Goal: Browse casually

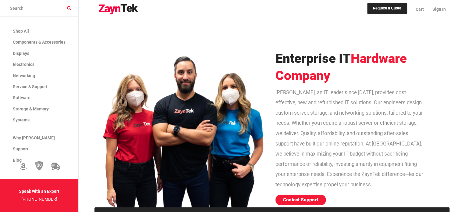
scroll to position [244, 0]
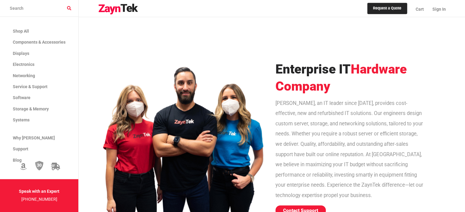
click at [188, 72] on div at bounding box center [183, 116] width 178 height 220
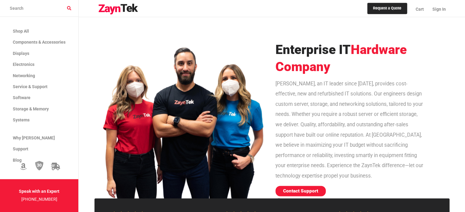
scroll to position [274, 0]
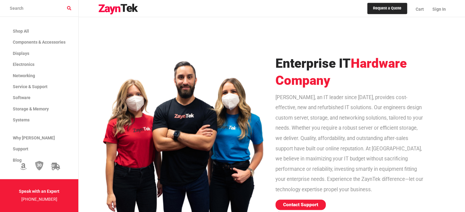
scroll to position [260, 0]
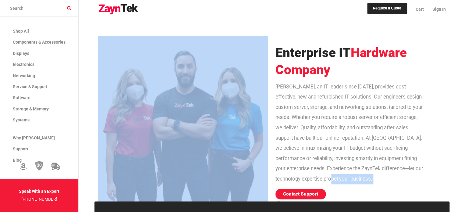
drag, startPoint x: 347, startPoint y: 175, endPoint x: 233, endPoint y: 58, distance: 163.6
click at [233, 58] on div "Enterprise IT Hardware Company ZaynTek, an IT leader since 2016, provides cost-…" at bounding box center [271, 99] width 355 height 220
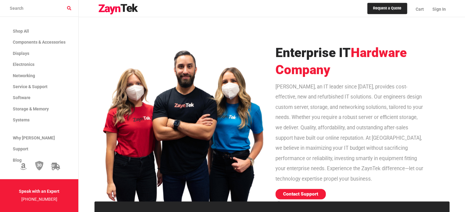
click at [233, 58] on div at bounding box center [183, 99] width 178 height 220
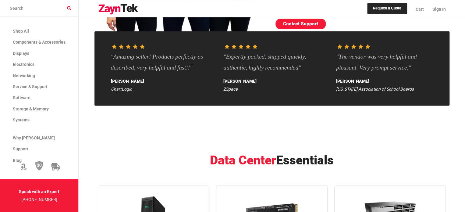
scroll to position [413, 0]
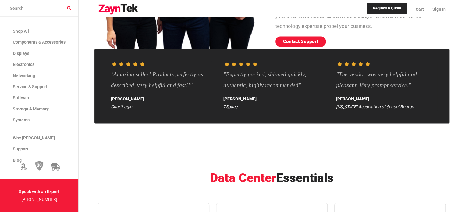
drag, startPoint x: 232, startPoint y: 58, endPoint x: 215, endPoint y: 61, distance: 17.9
click at [216, 61] on div ""Expertly packed, shipped quickly, authentic, highly recommended" Chris ZSpace" at bounding box center [271, 85] width 113 height 57
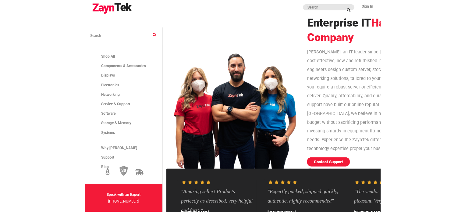
scroll to position [230, 0]
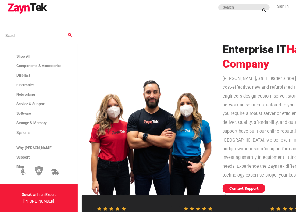
click at [273, 66] on h1 "Enterprise IT Hardware Company" at bounding box center [287, 56] width 130 height 29
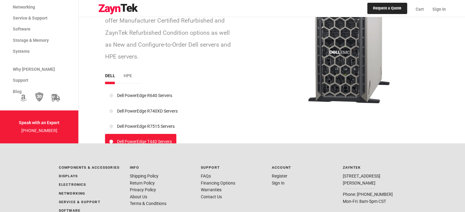
scroll to position [1009, 0]
